Goal: Contribute content

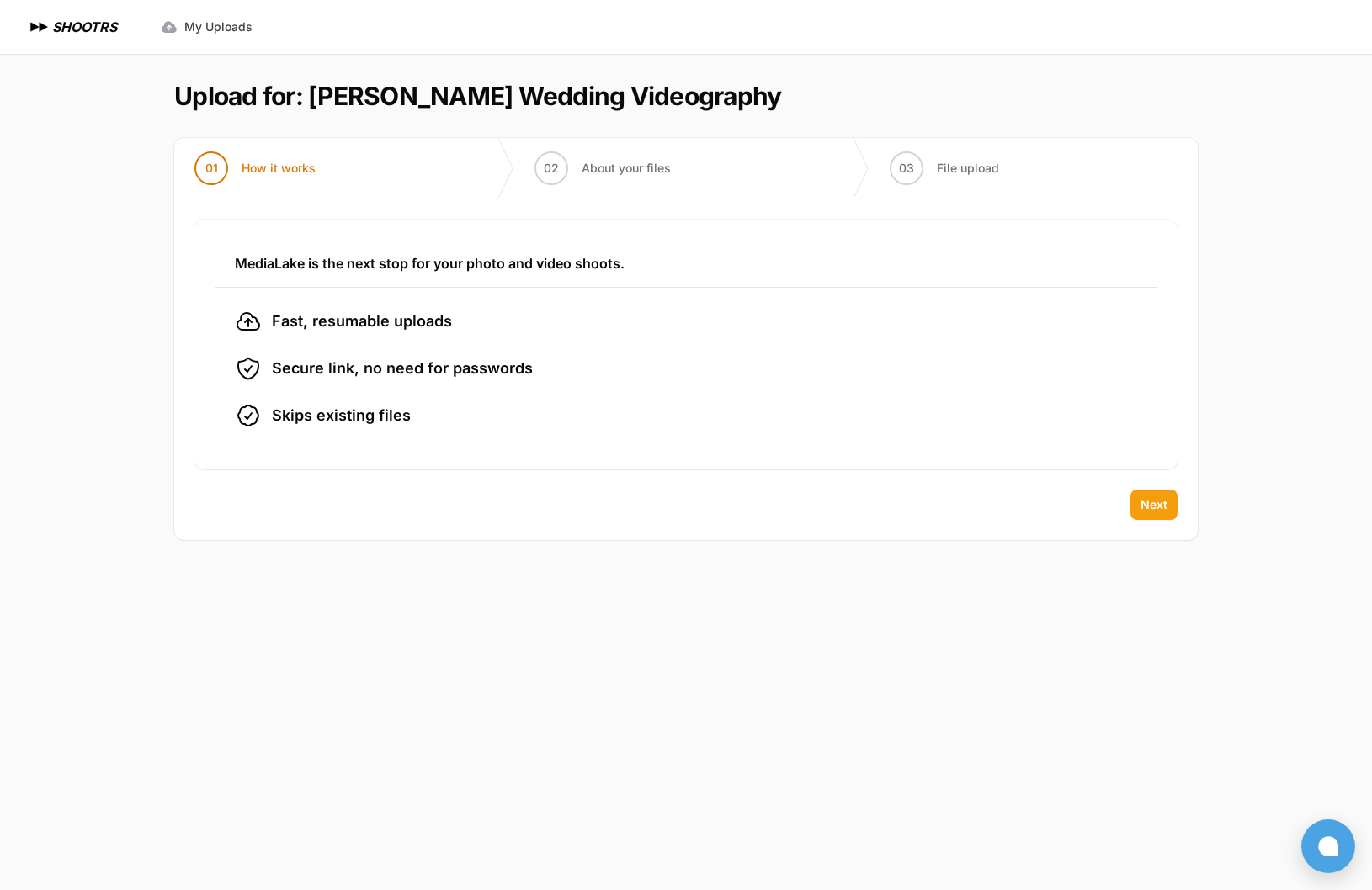
click at [1158, 502] on span "Next" at bounding box center [1154, 505] width 27 height 17
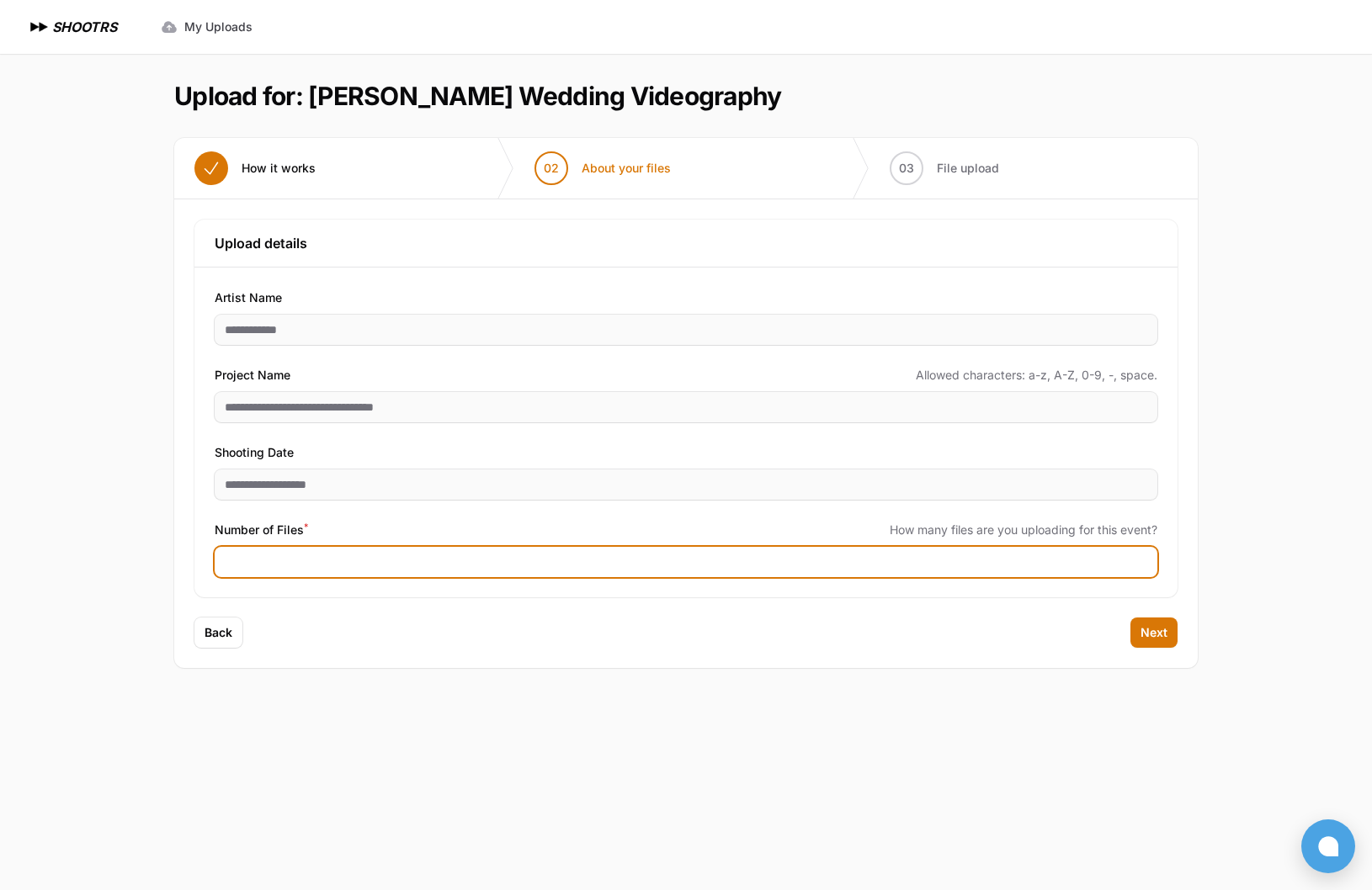
click at [426, 559] on input "Number of Files *" at bounding box center [686, 562] width 943 height 30
type input "***"
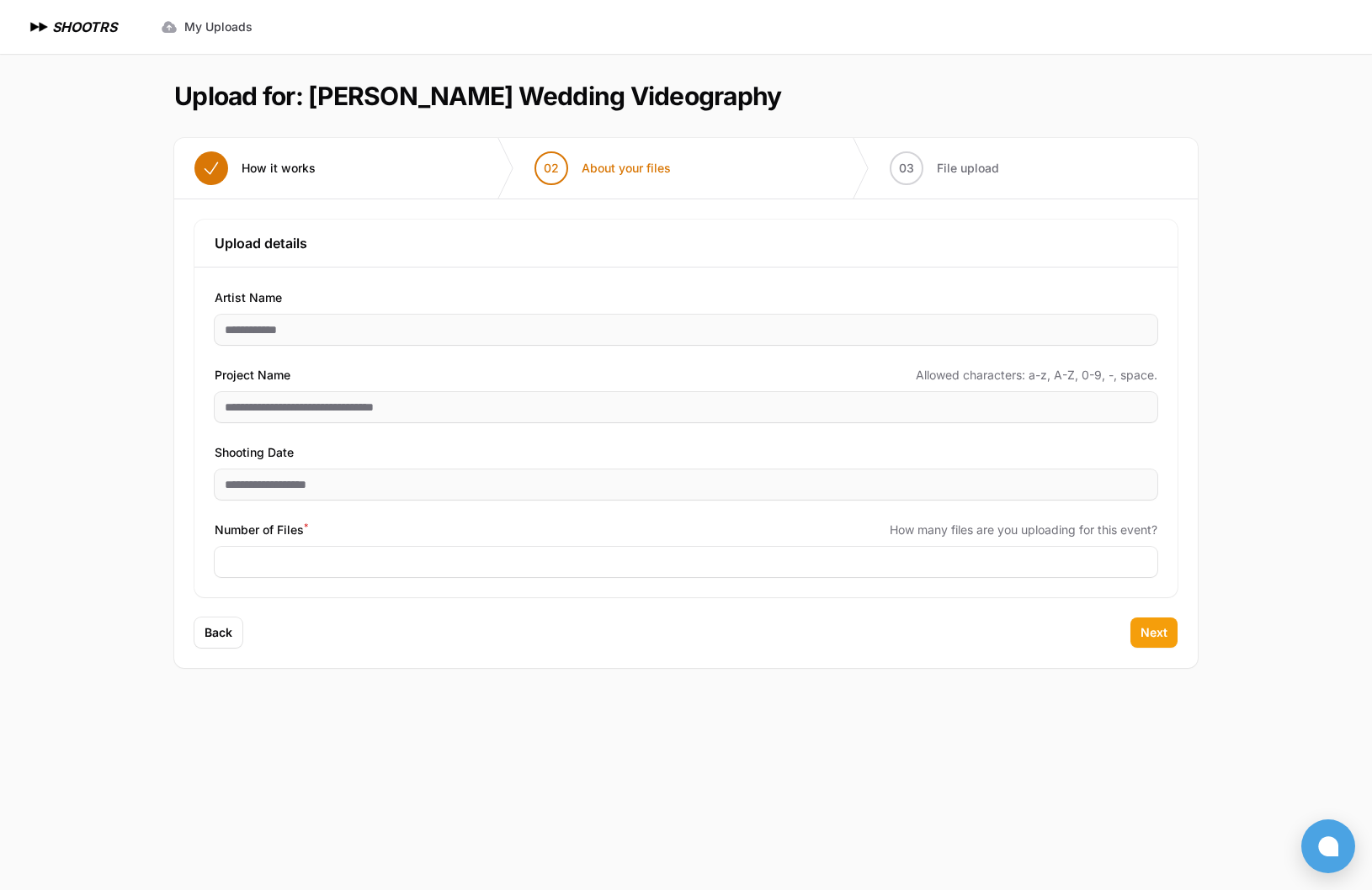
click at [1155, 625] on span "Next" at bounding box center [1154, 633] width 27 height 17
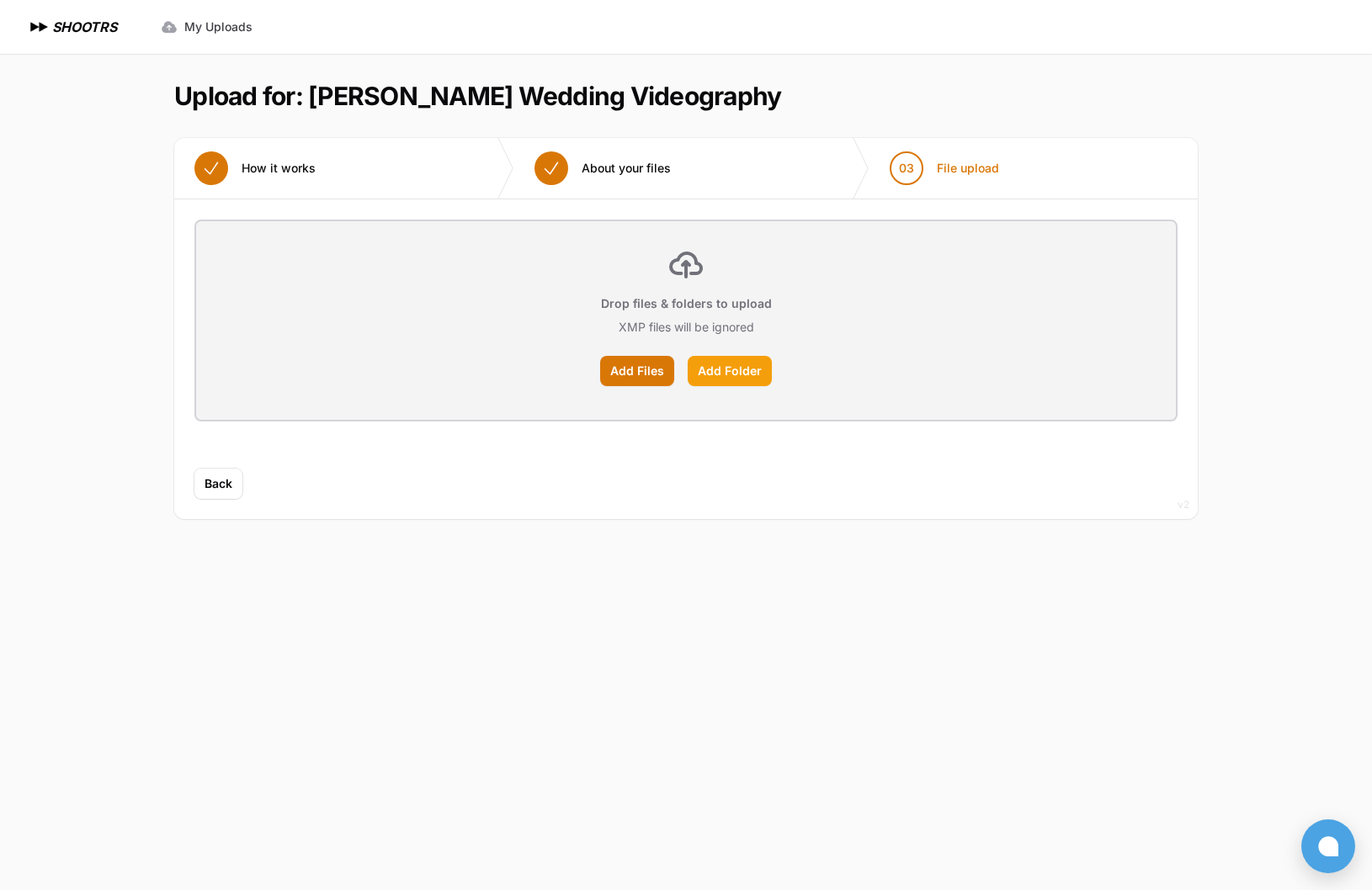
click at [750, 367] on label "Add Folder" at bounding box center [730, 371] width 84 height 30
click at [0, 0] on input "Add Folder" at bounding box center [0, 0] width 0 height 0
